Goal: Find contact information: Find contact information

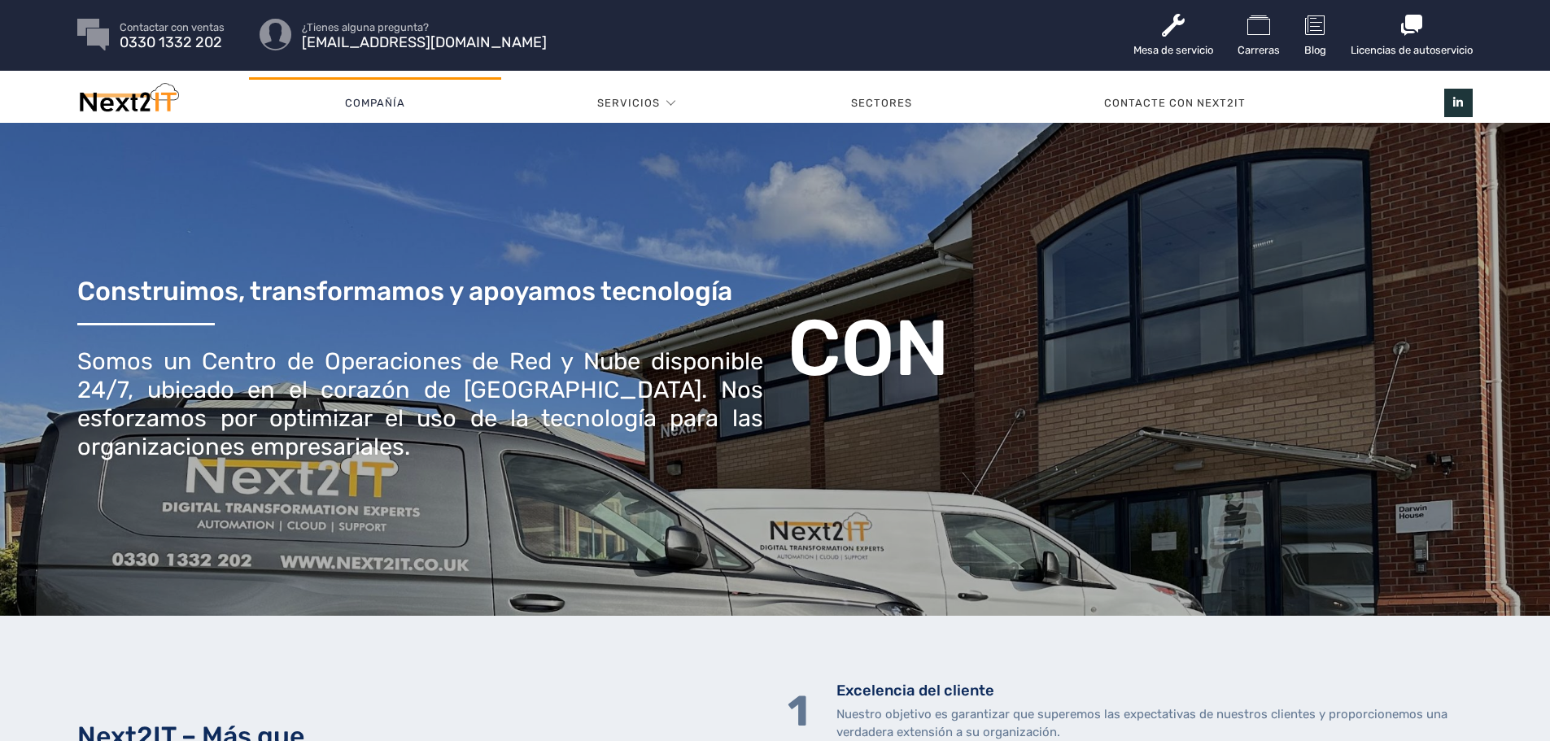
click at [394, 103] on font "Compañía" at bounding box center [375, 103] width 60 height 12
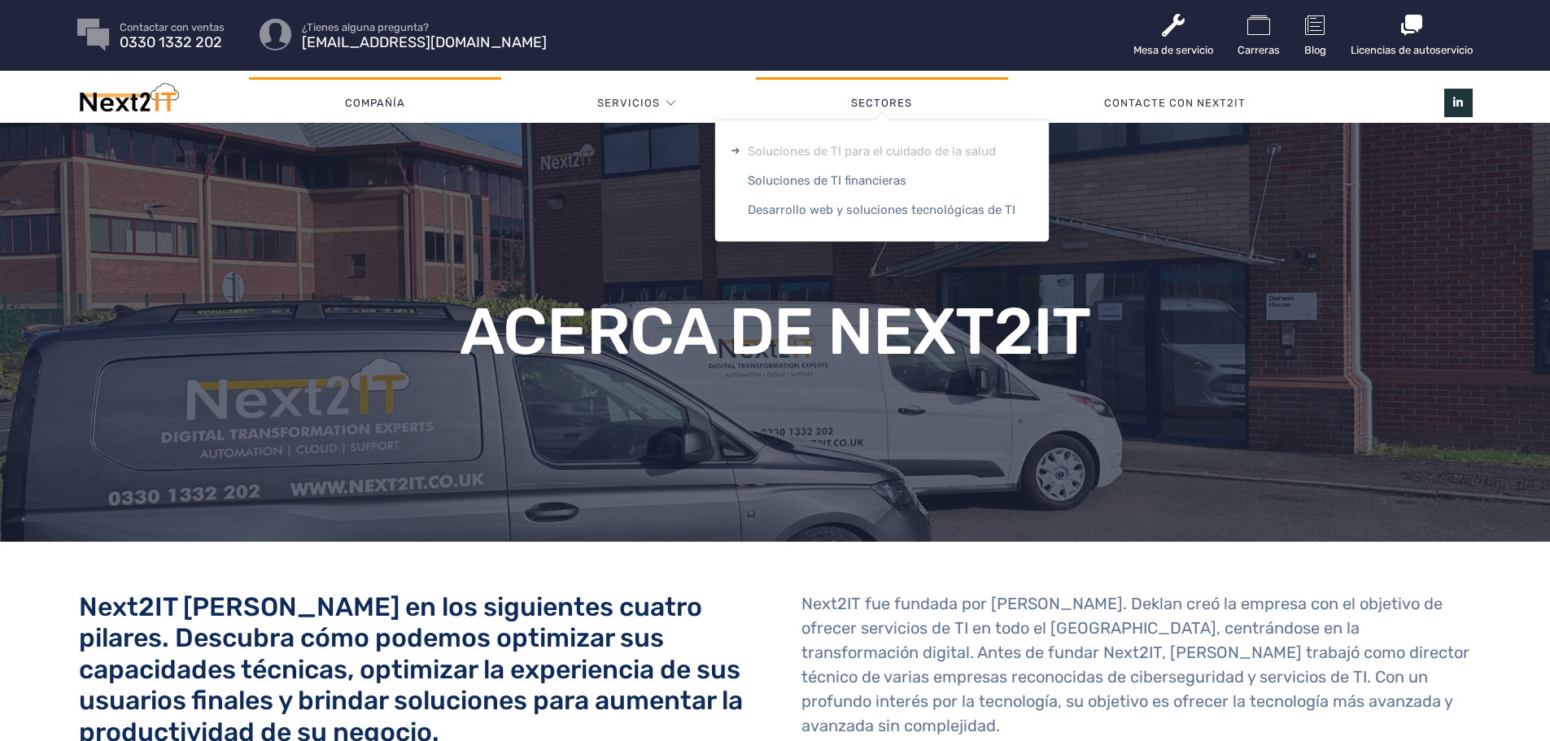
click at [910, 148] on font "Soluciones de TI para el cuidado de la salud" at bounding box center [872, 151] width 248 height 15
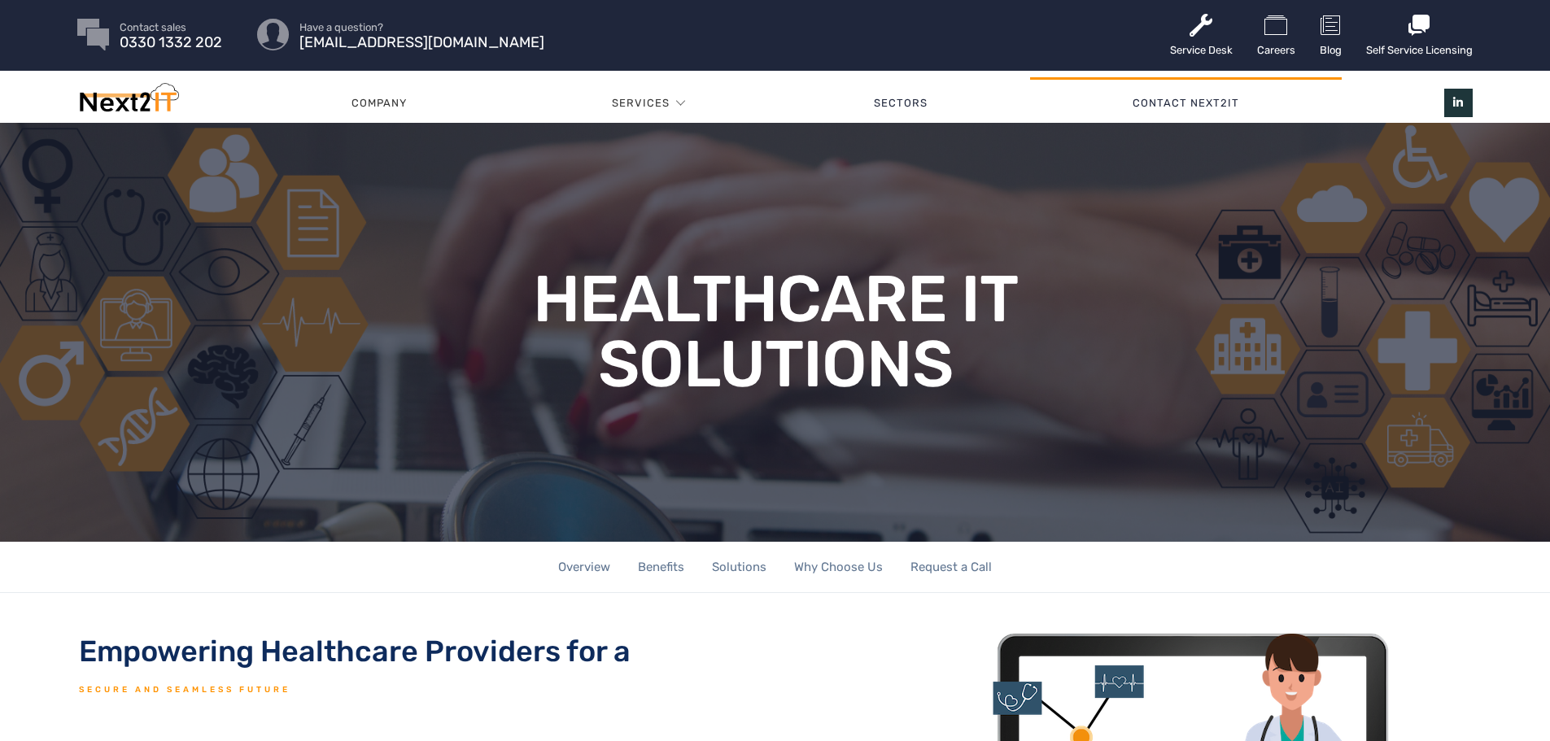
click at [1186, 109] on link "Contact Next2IT" at bounding box center [1186, 103] width 312 height 49
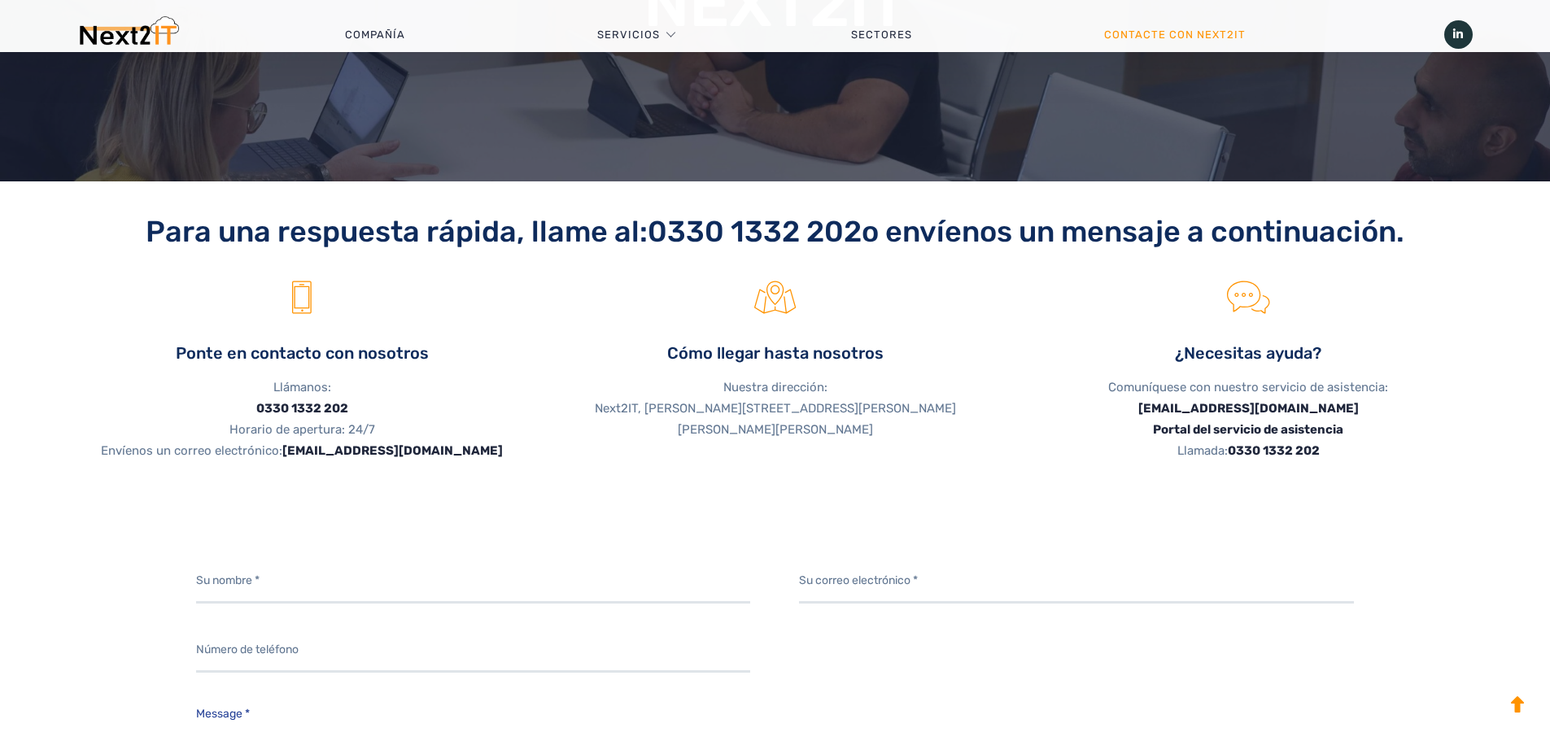
scroll to position [407, 0]
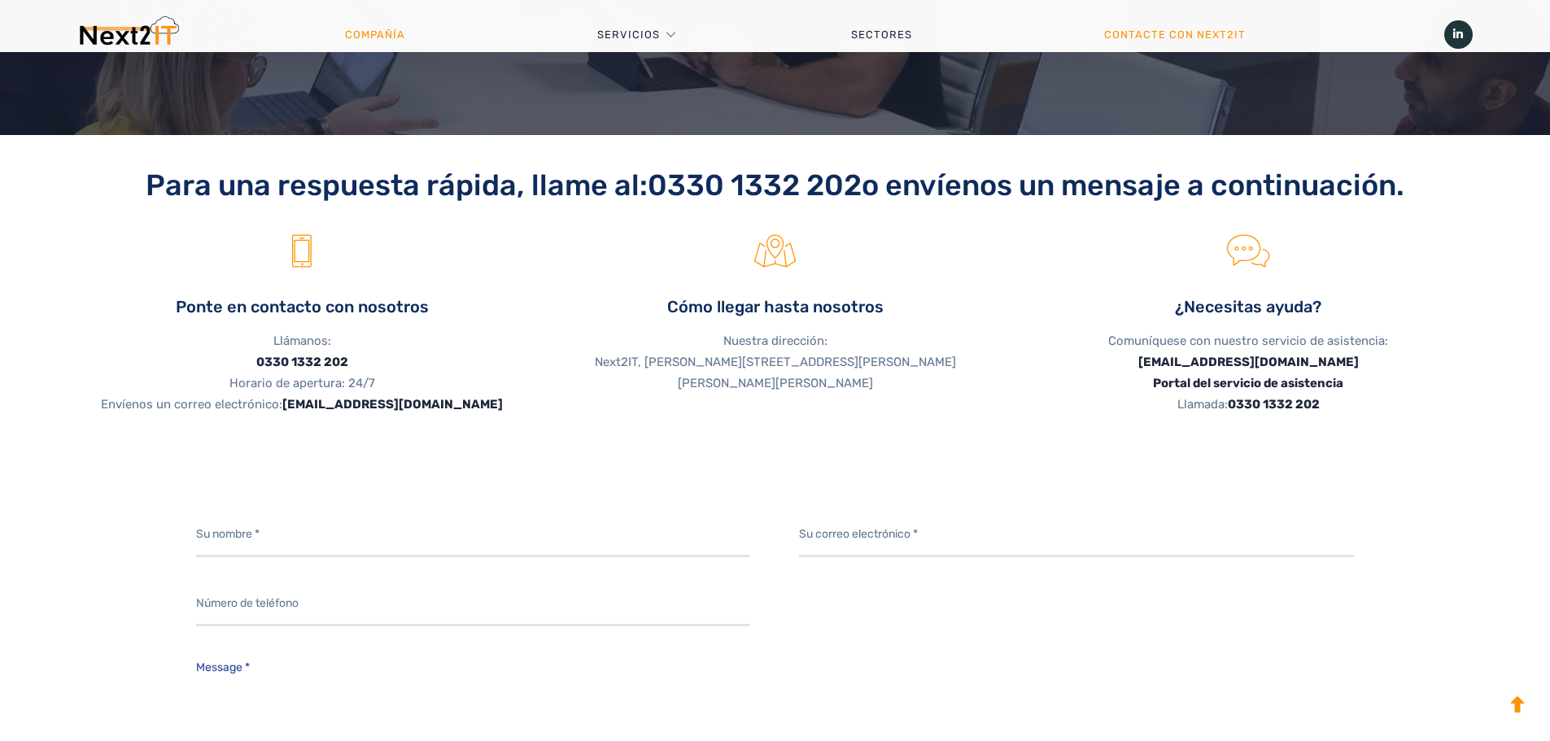
click at [381, 37] on font "Compañía" at bounding box center [375, 34] width 60 height 12
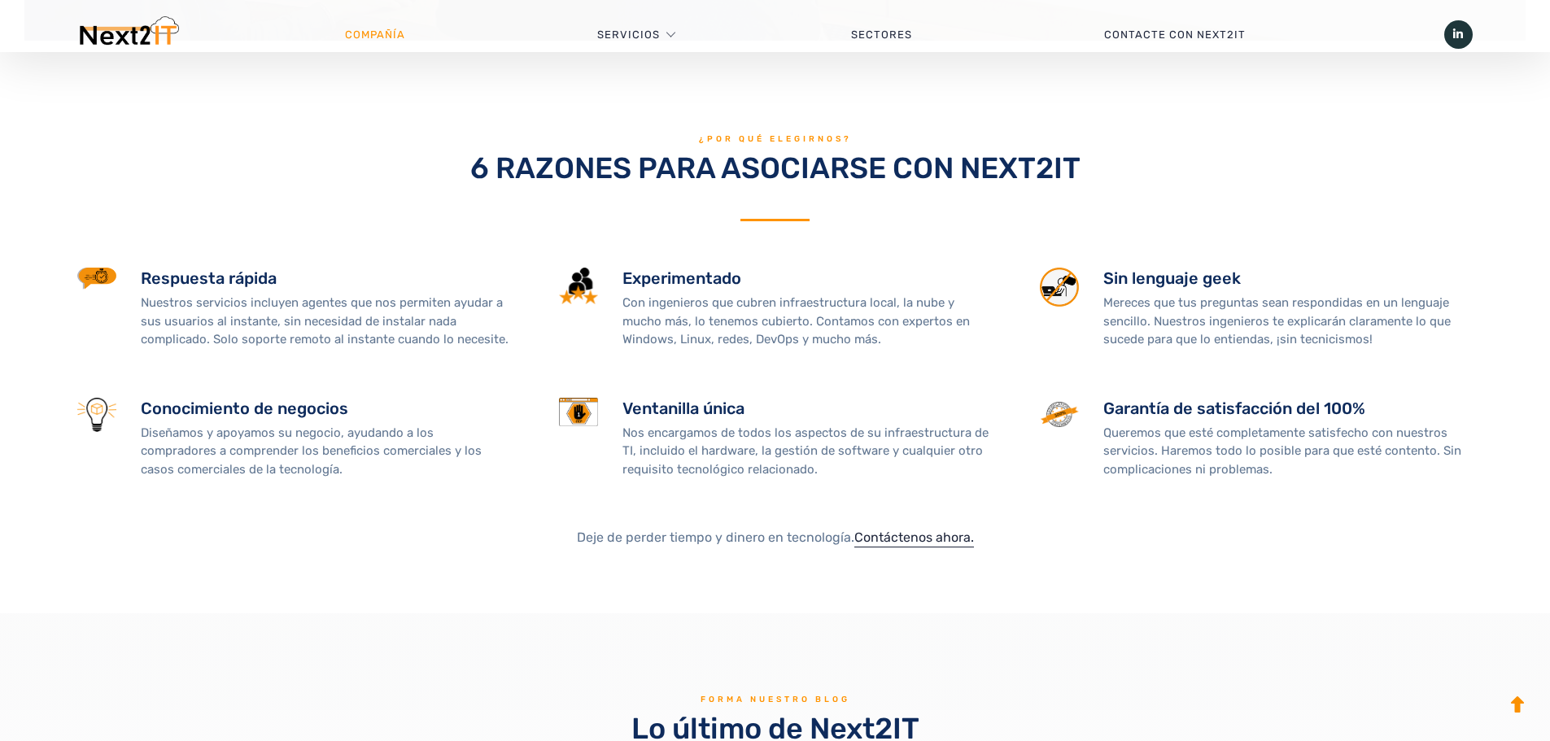
scroll to position [1871, 0]
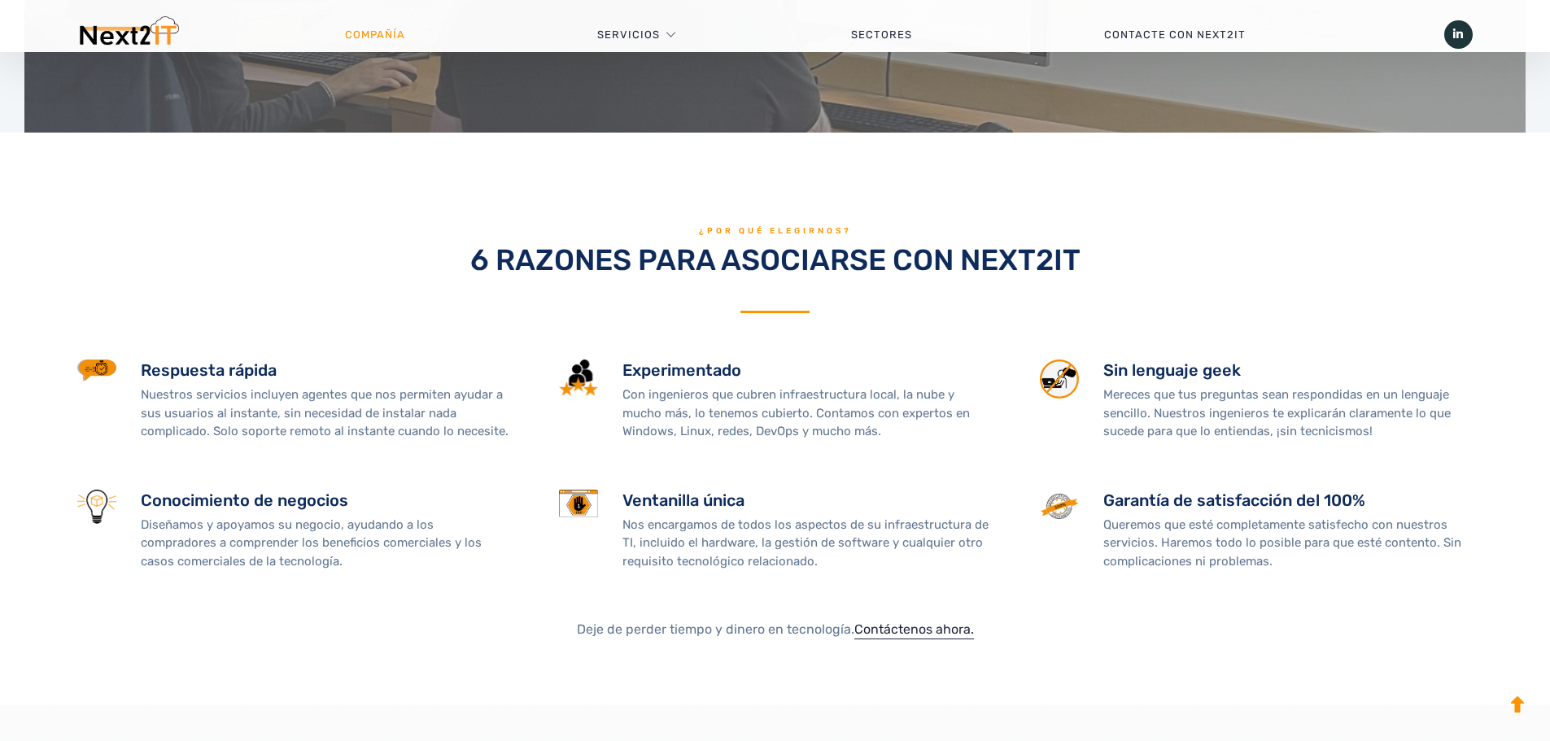
click at [572, 495] on img at bounding box center [578, 504] width 38 height 28
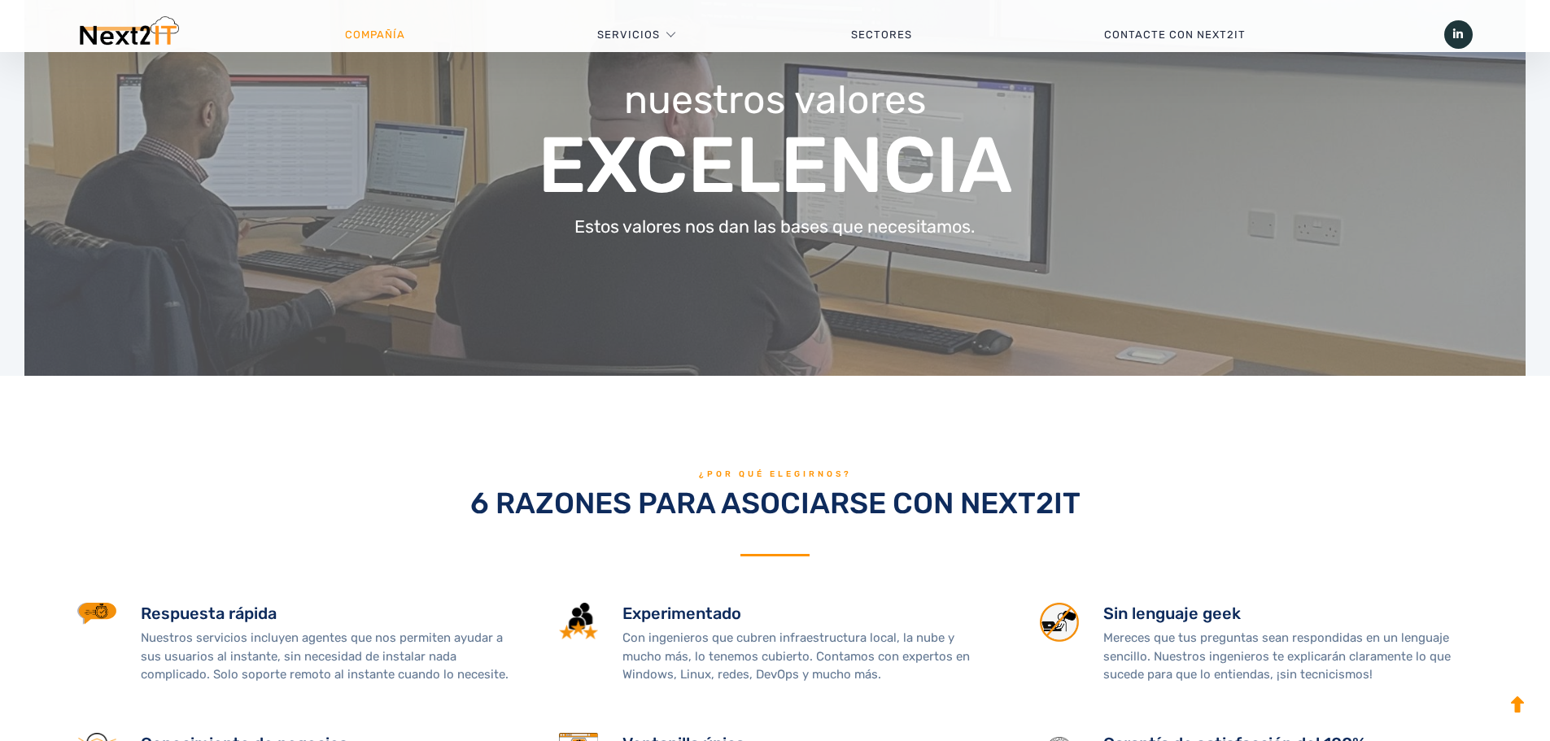
scroll to position [1627, 0]
